Goal: Transaction & Acquisition: Purchase product/service

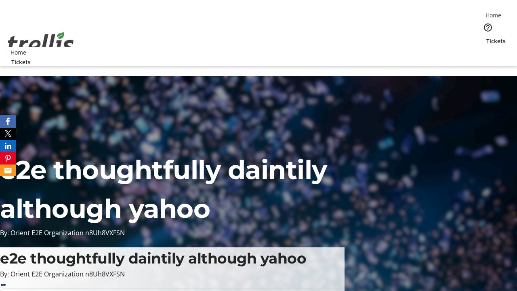
click at [487, 37] on span "Tickets" at bounding box center [496, 41] width 19 height 8
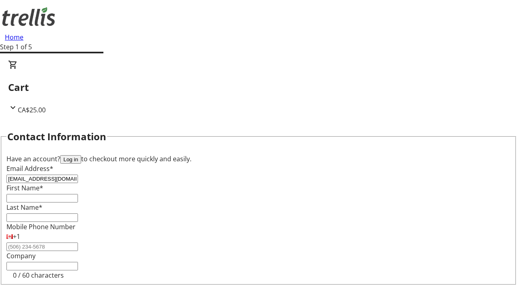
type input "[EMAIL_ADDRESS][DOMAIN_NAME]"
type input "Shaina"
type input "[PERSON_NAME]"
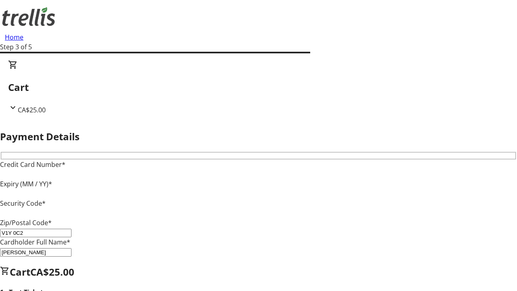
type input "V1Y 0C2"
